Goal: Task Accomplishment & Management: Complete application form

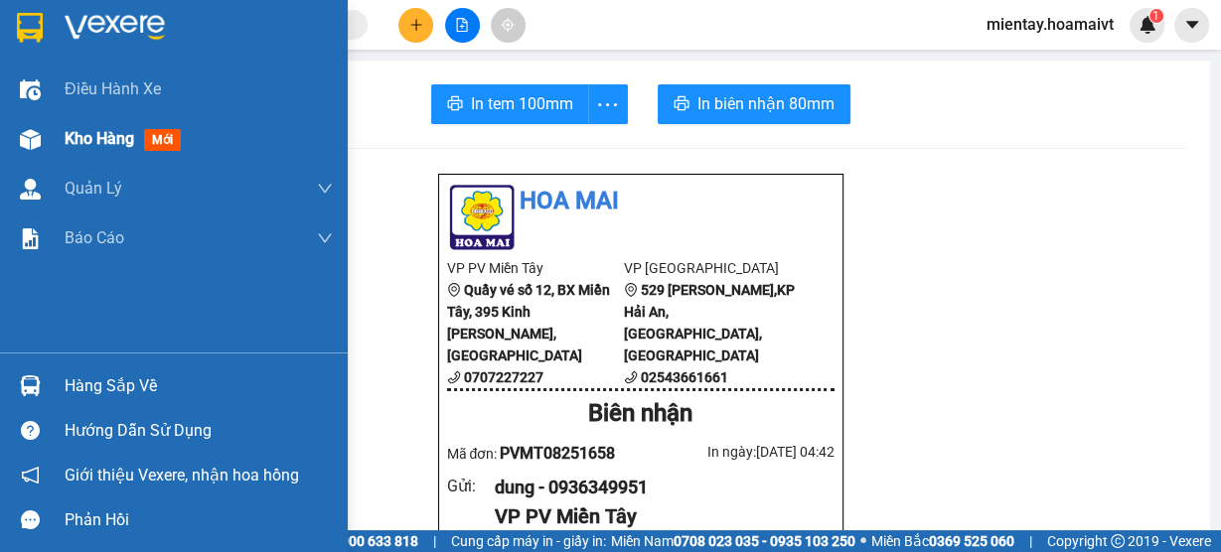
click at [93, 135] on span "Kho hàng" at bounding box center [100, 138] width 70 height 19
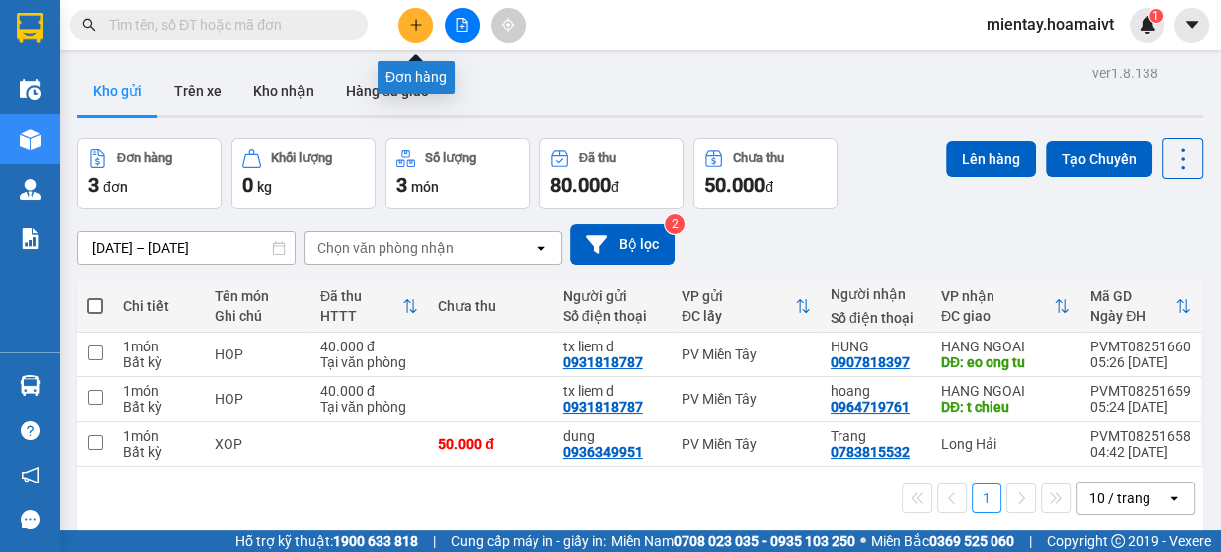
click at [409, 22] on icon "plus" at bounding box center [416, 25] width 14 height 14
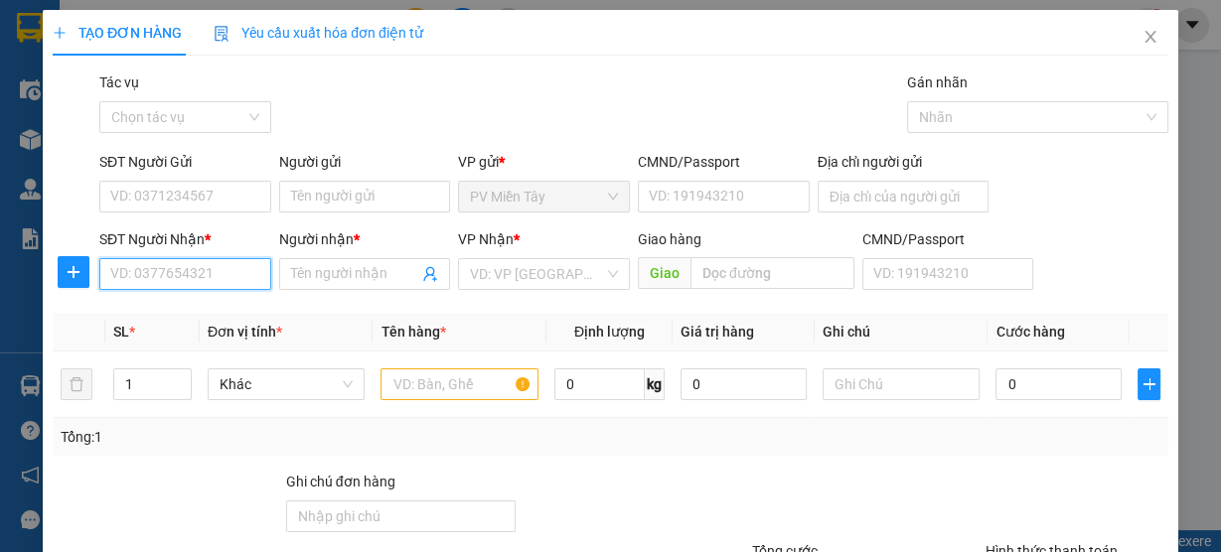
click at [203, 271] on input "SĐT Người Nhận *" at bounding box center [185, 274] width 172 height 32
click at [212, 273] on input "SĐT Người Nhận *" at bounding box center [185, 274] width 172 height 32
type input "0937647"
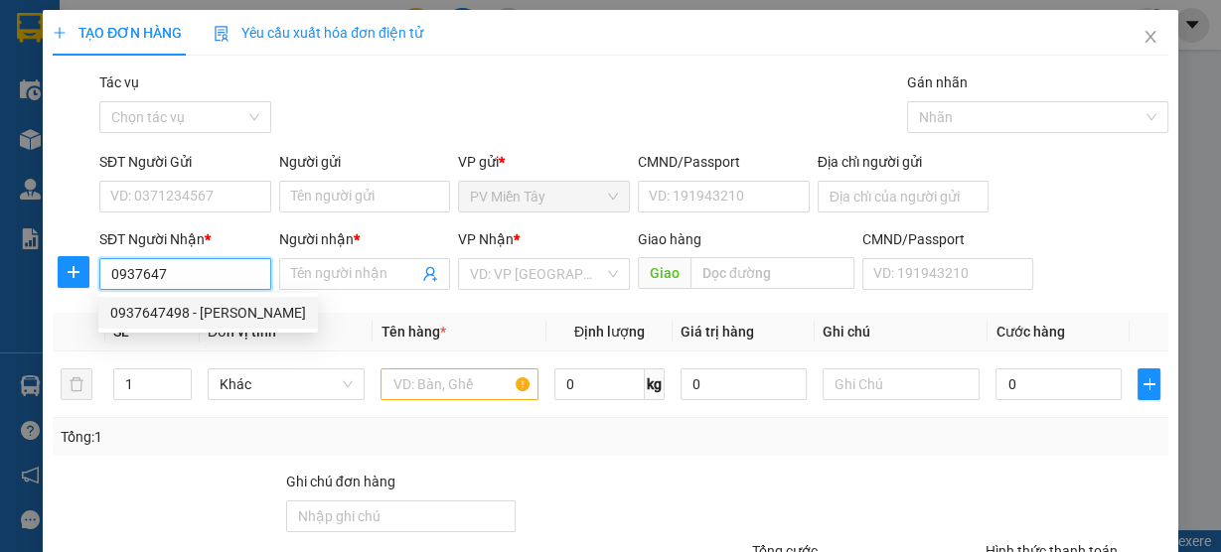
click at [205, 310] on div "0937647498 - [PERSON_NAME]" at bounding box center [208, 313] width 196 height 22
type input "cho Binh Dien, F7, Q8"
type input "0937647498"
type input "[PERSON_NAME]"
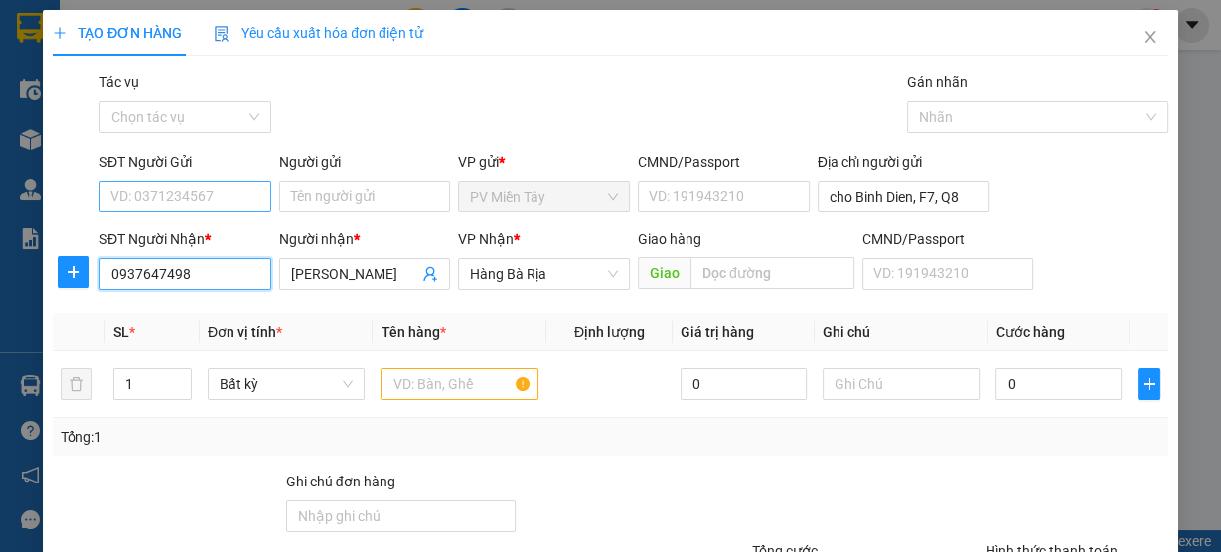
type input "0937647498"
click at [237, 193] on input "SĐT Người Gửi" at bounding box center [185, 197] width 172 height 32
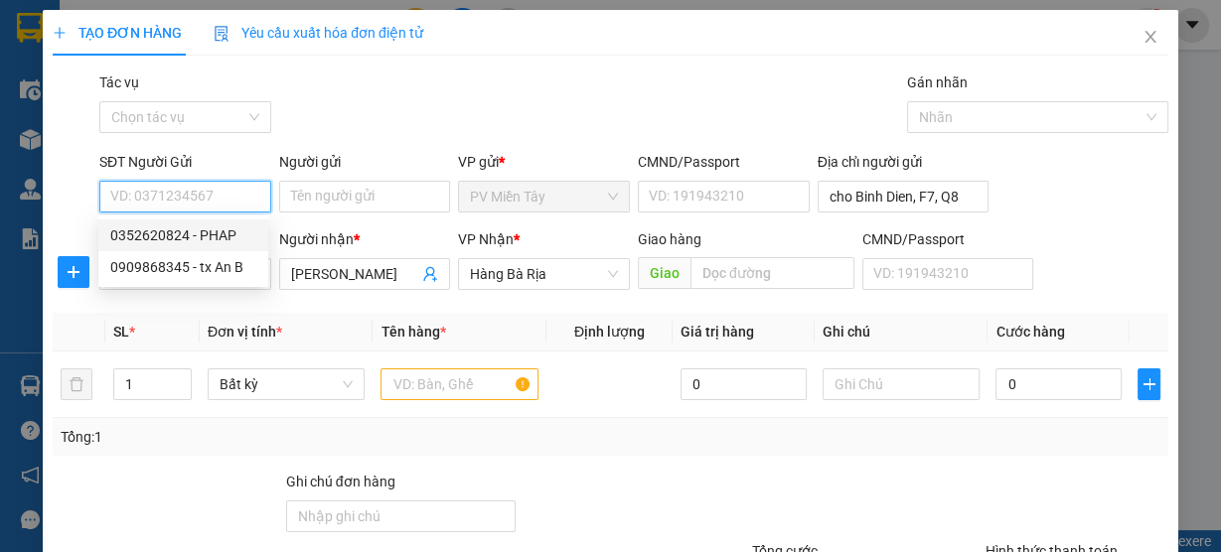
click at [232, 242] on div "0352620824 - PHAP" at bounding box center [183, 236] width 146 height 22
type input "0352620824"
type input "PHAP"
type input "083200011433"
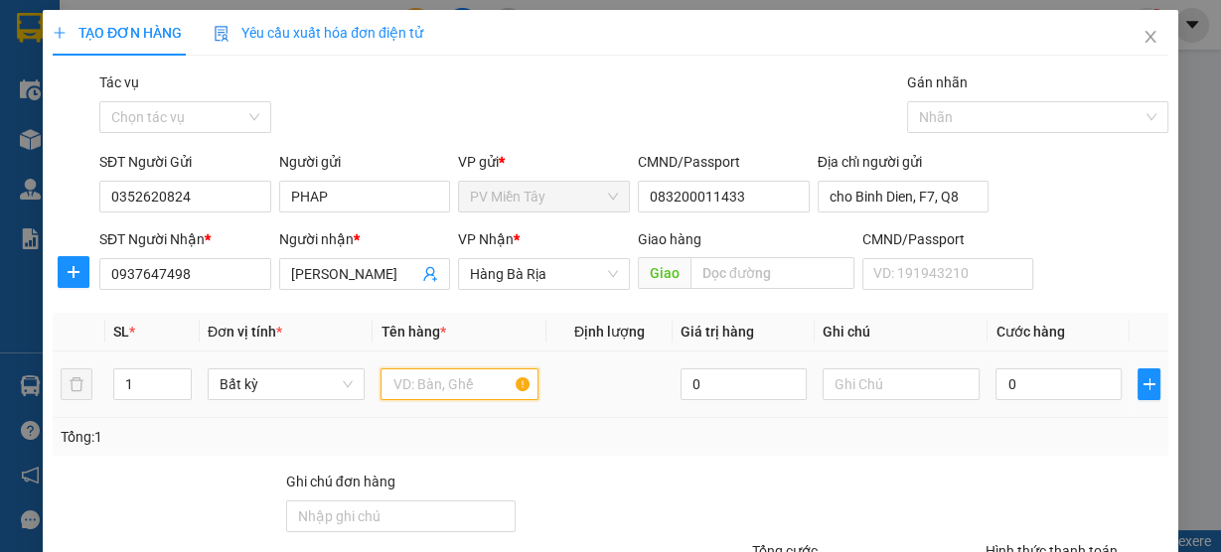
click at [436, 392] on input "text" at bounding box center [459, 385] width 158 height 32
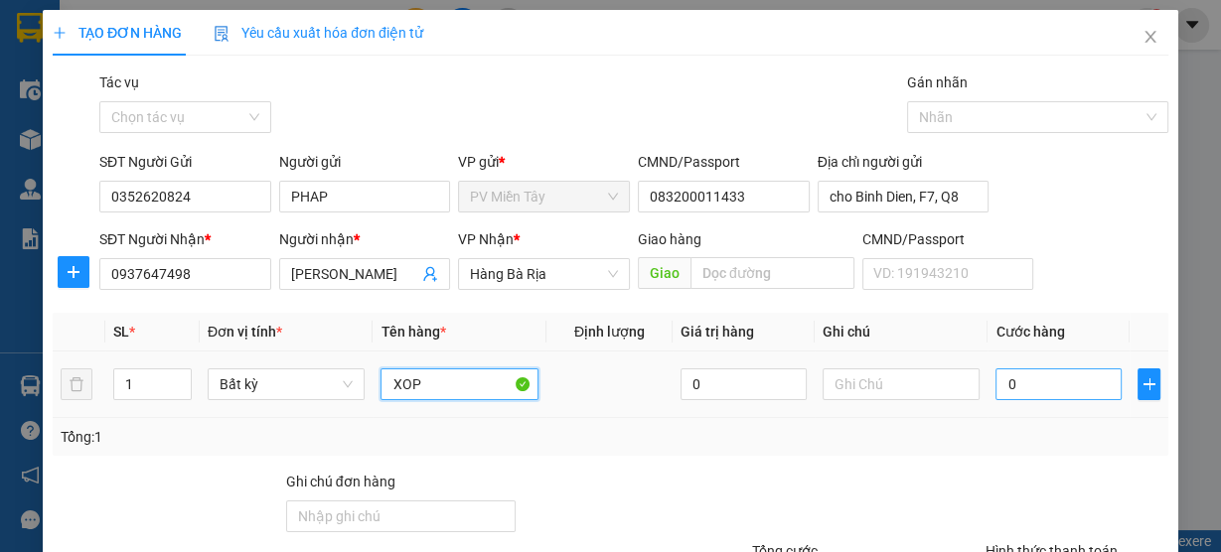
type input "XOP"
click at [1072, 383] on input "0" at bounding box center [1058, 385] width 126 height 32
type input "4"
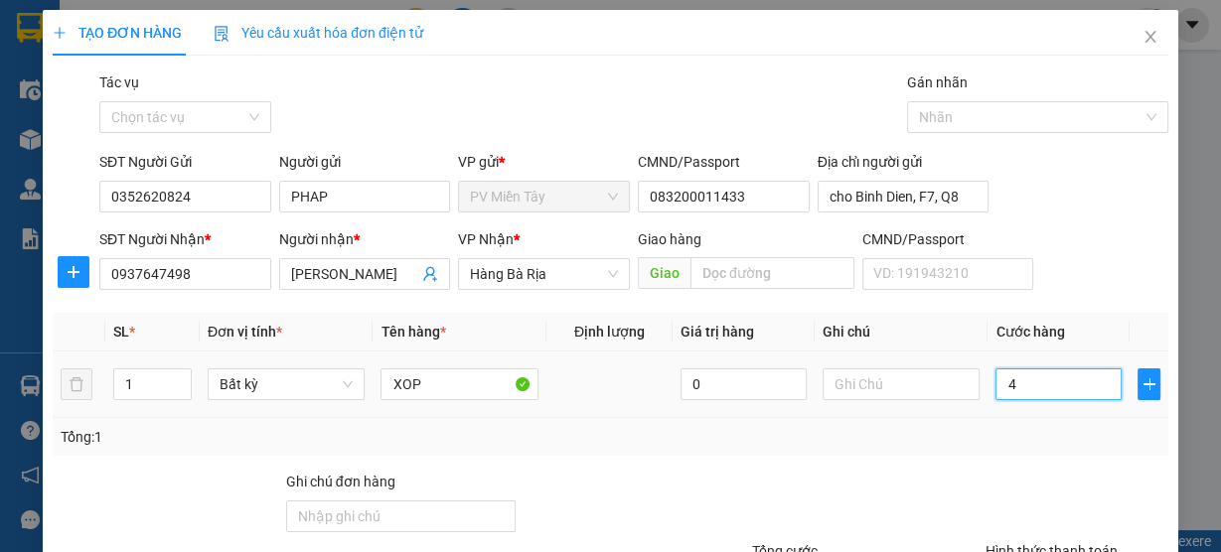
type input "0"
type input "04"
type input "4"
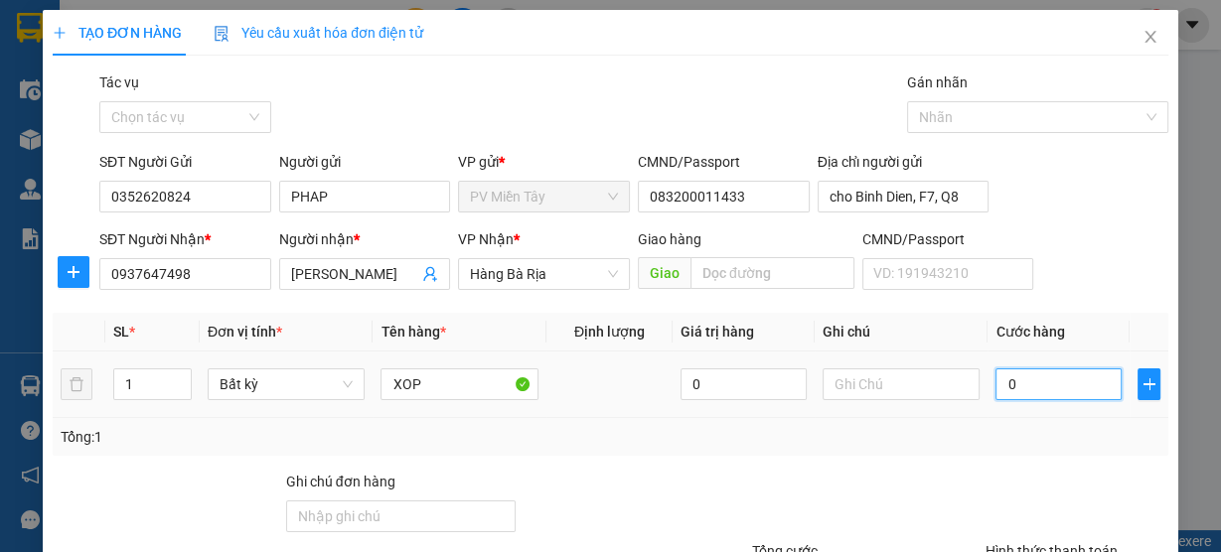
type input "4"
type input "040"
type input "40"
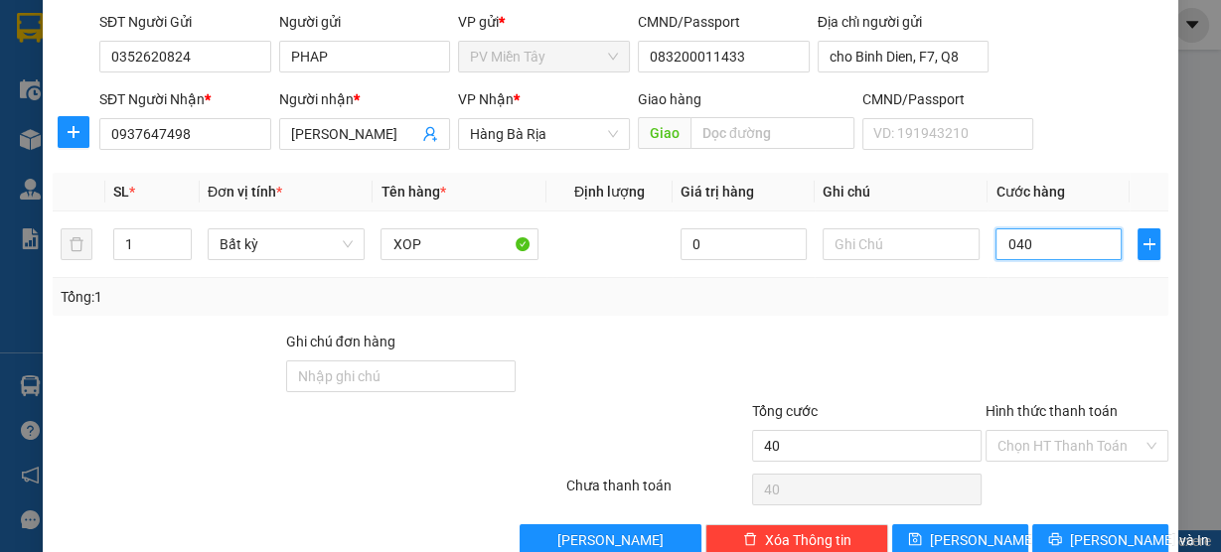
scroll to position [180, 0]
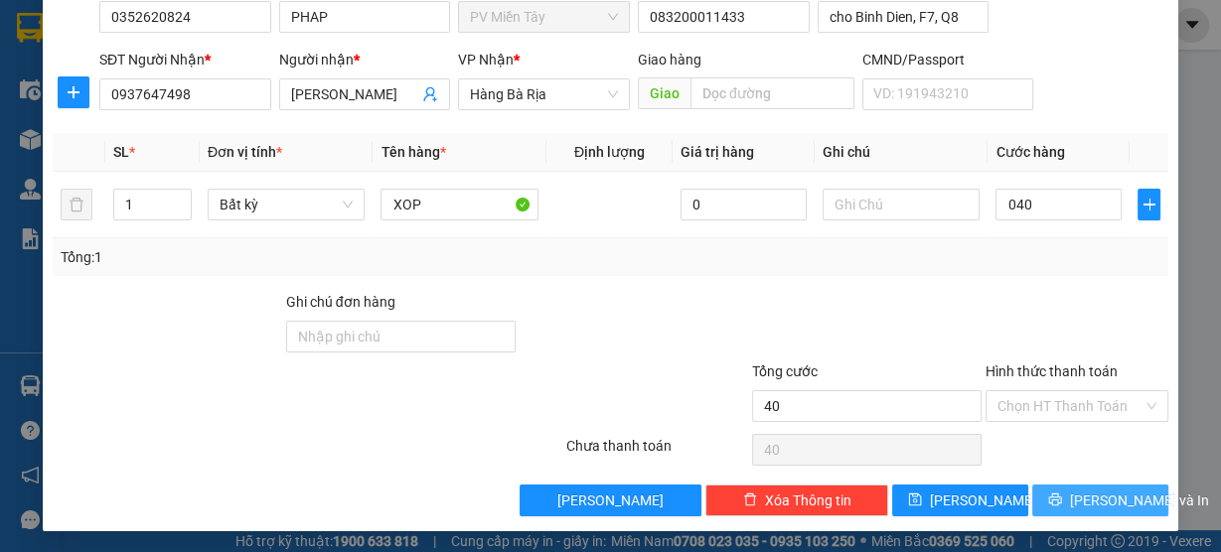
type input "40.000"
click at [1088, 494] on span "[PERSON_NAME] và In" at bounding box center [1139, 501] width 139 height 22
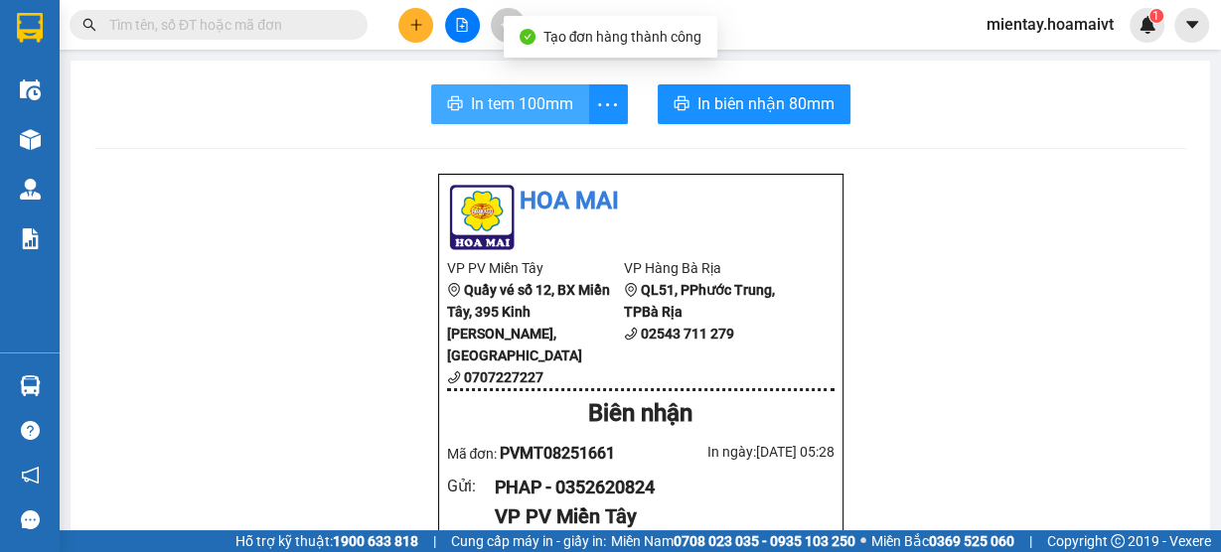
click at [502, 98] on span "In tem 100mm" at bounding box center [522, 103] width 102 height 25
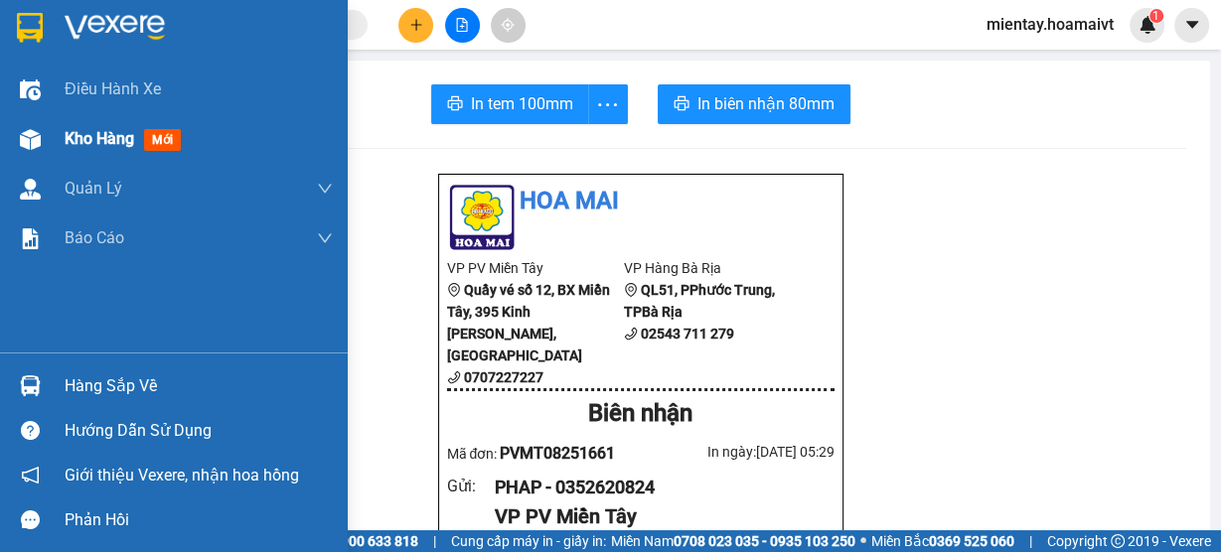
click at [88, 141] on span "Kho hàng" at bounding box center [100, 138] width 70 height 19
